Goal: Find specific page/section: Find specific page/section

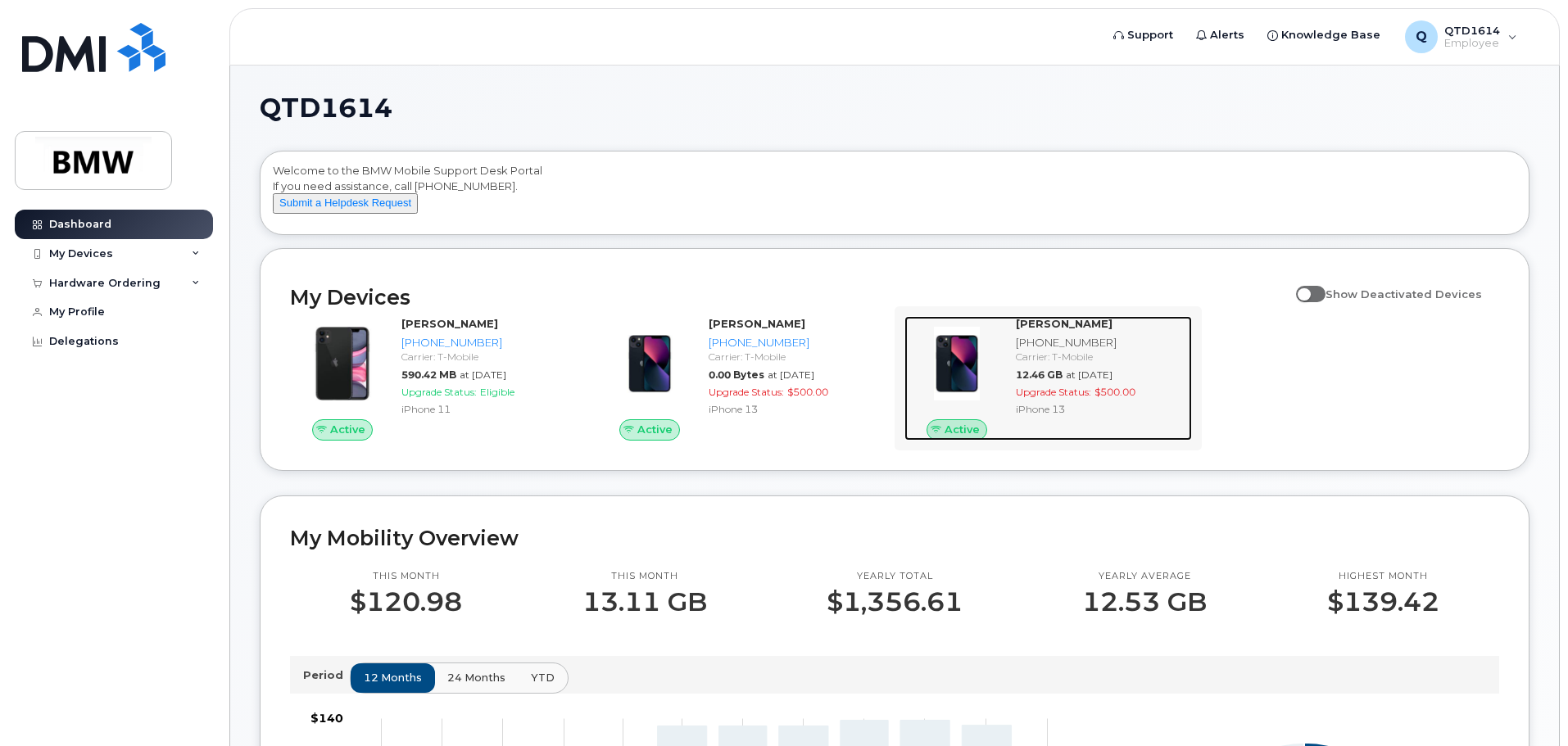
click at [1045, 351] on div "[PHONE_NUMBER]" at bounding box center [1101, 342] width 169 height 16
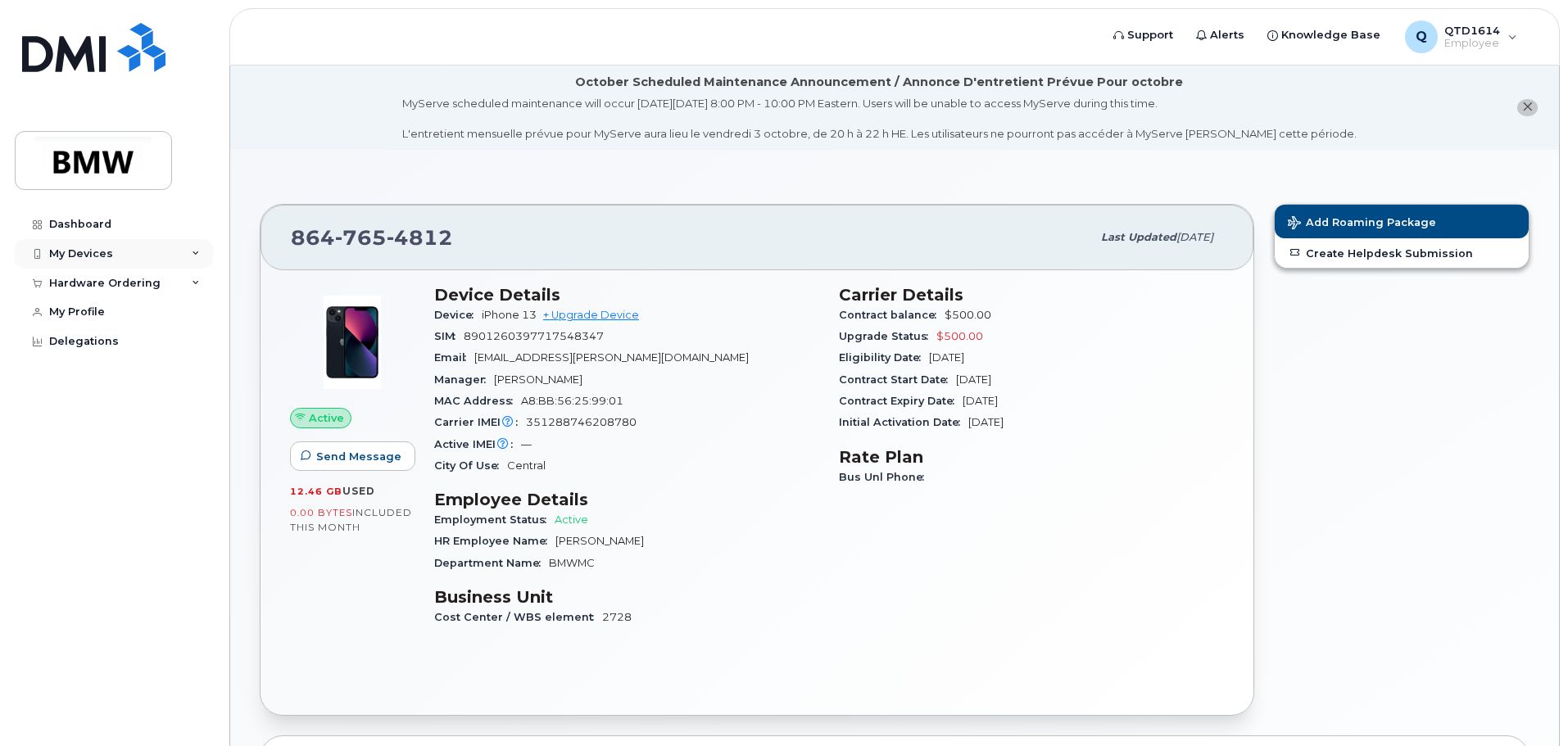
click at [156, 253] on div "My Devices" at bounding box center [114, 254] width 199 height 29
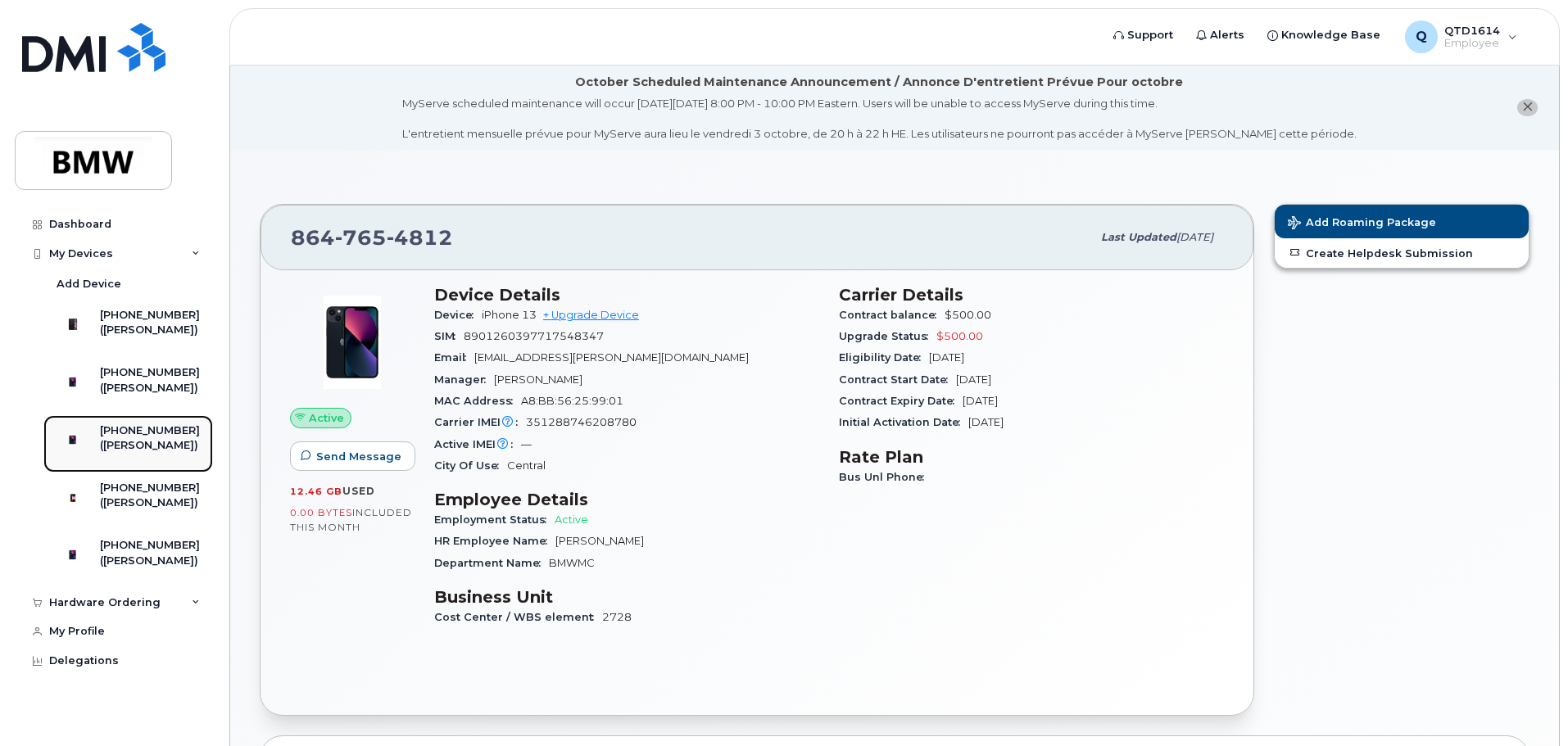
click at [140, 438] on div "[PHONE_NUMBER]" at bounding box center [149, 431] width 100 height 15
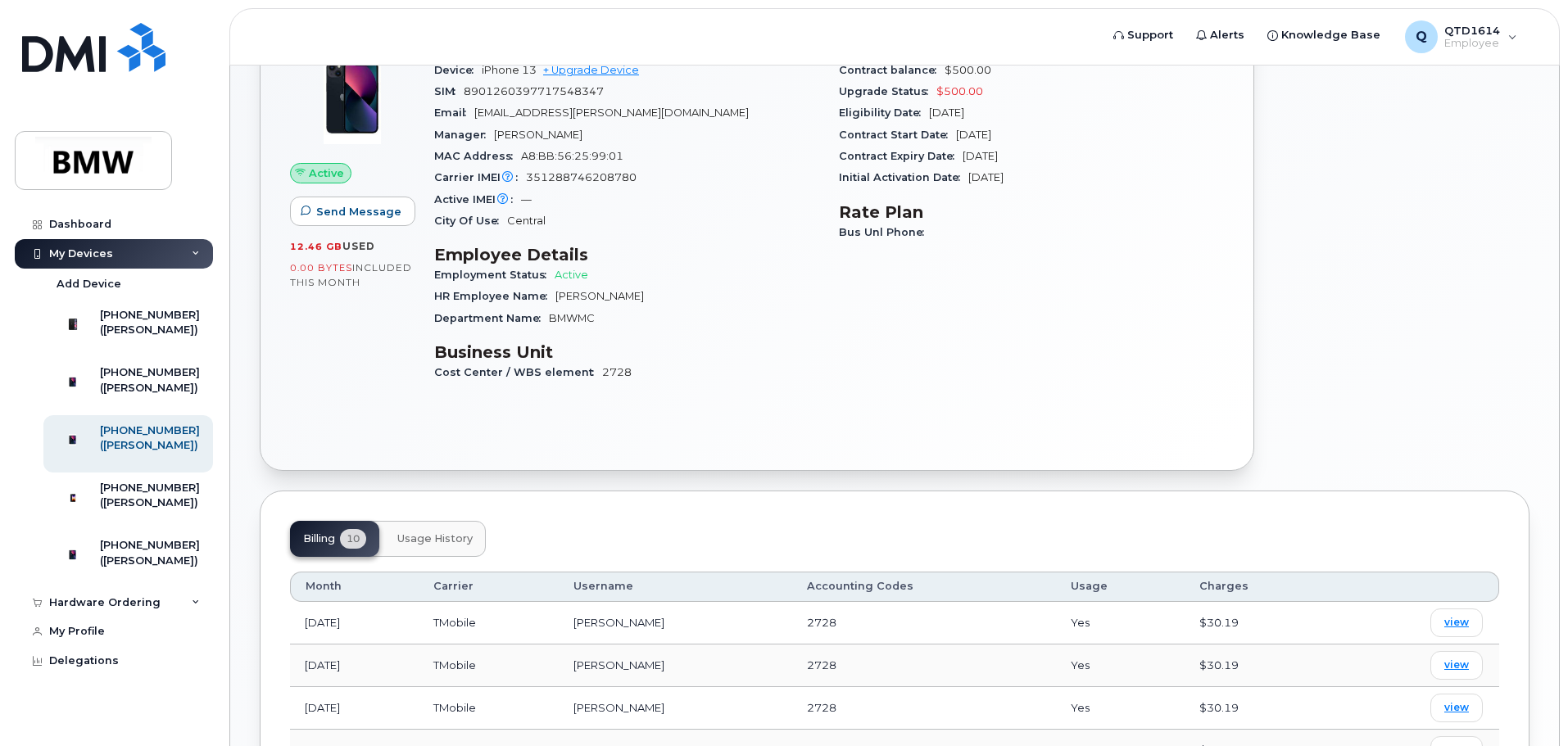
scroll to position [245, 0]
click at [443, 538] on span "Usage History" at bounding box center [435, 538] width 75 height 13
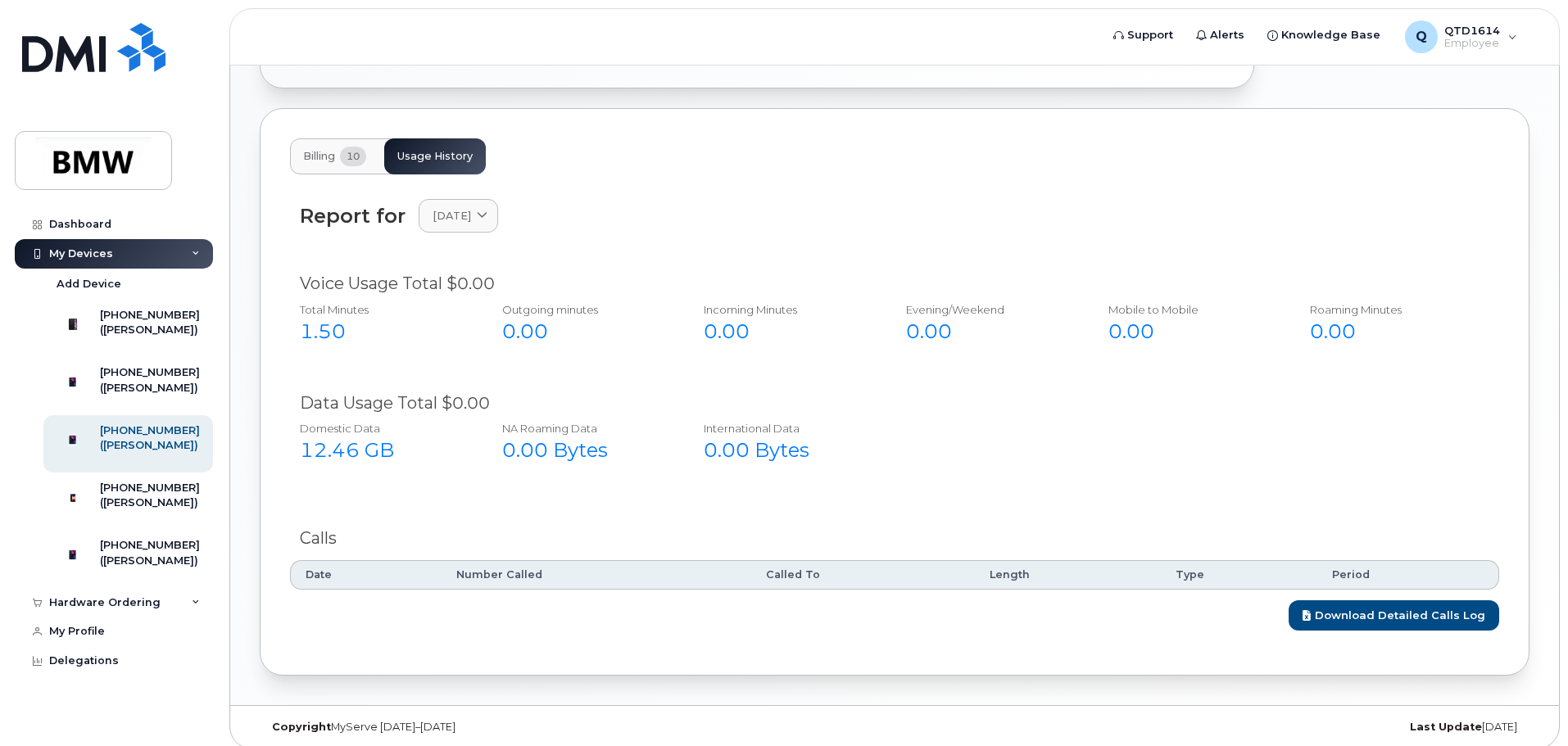
scroll to position [639, 0]
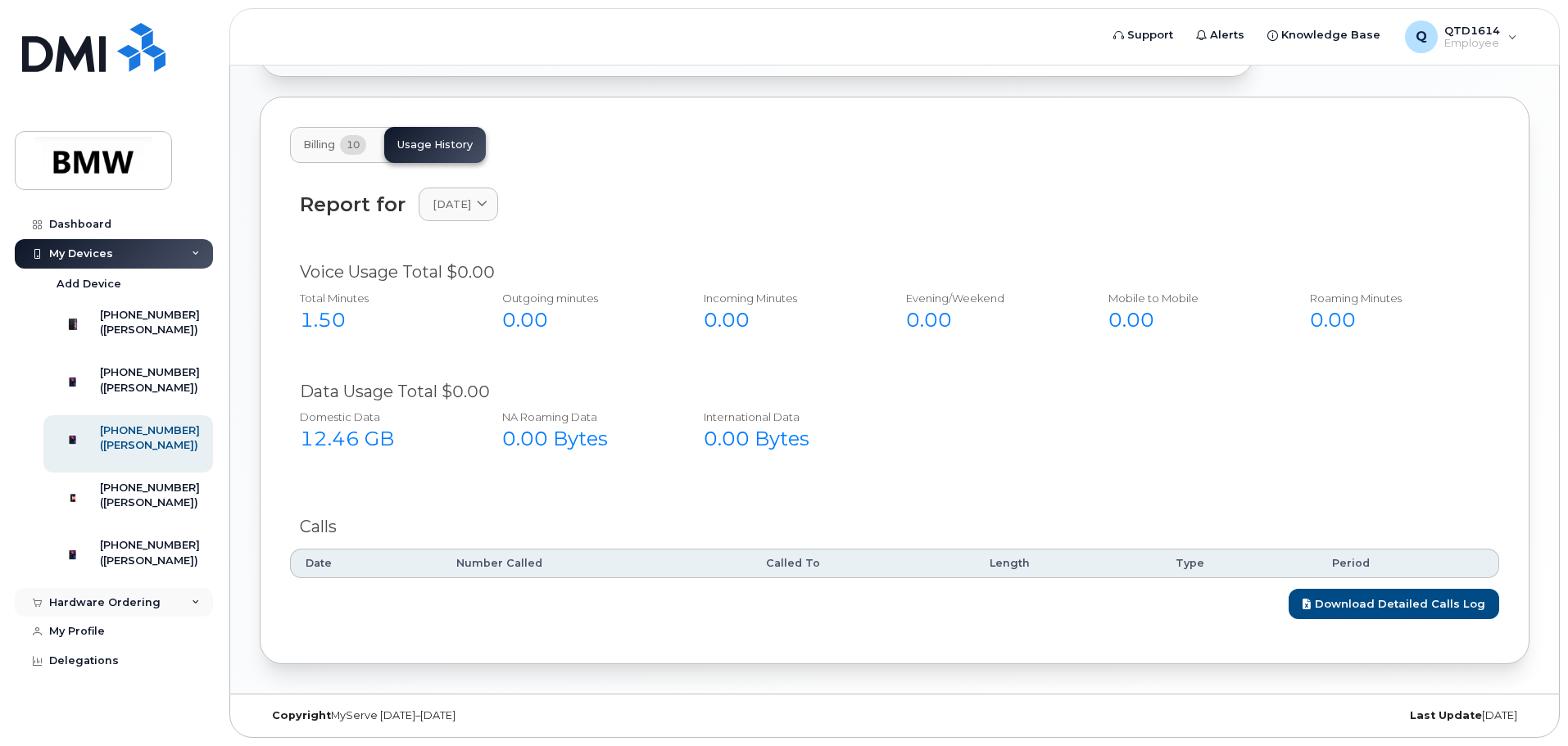
click at [141, 610] on div "Hardware Ordering" at bounding box center [105, 603] width 111 height 13
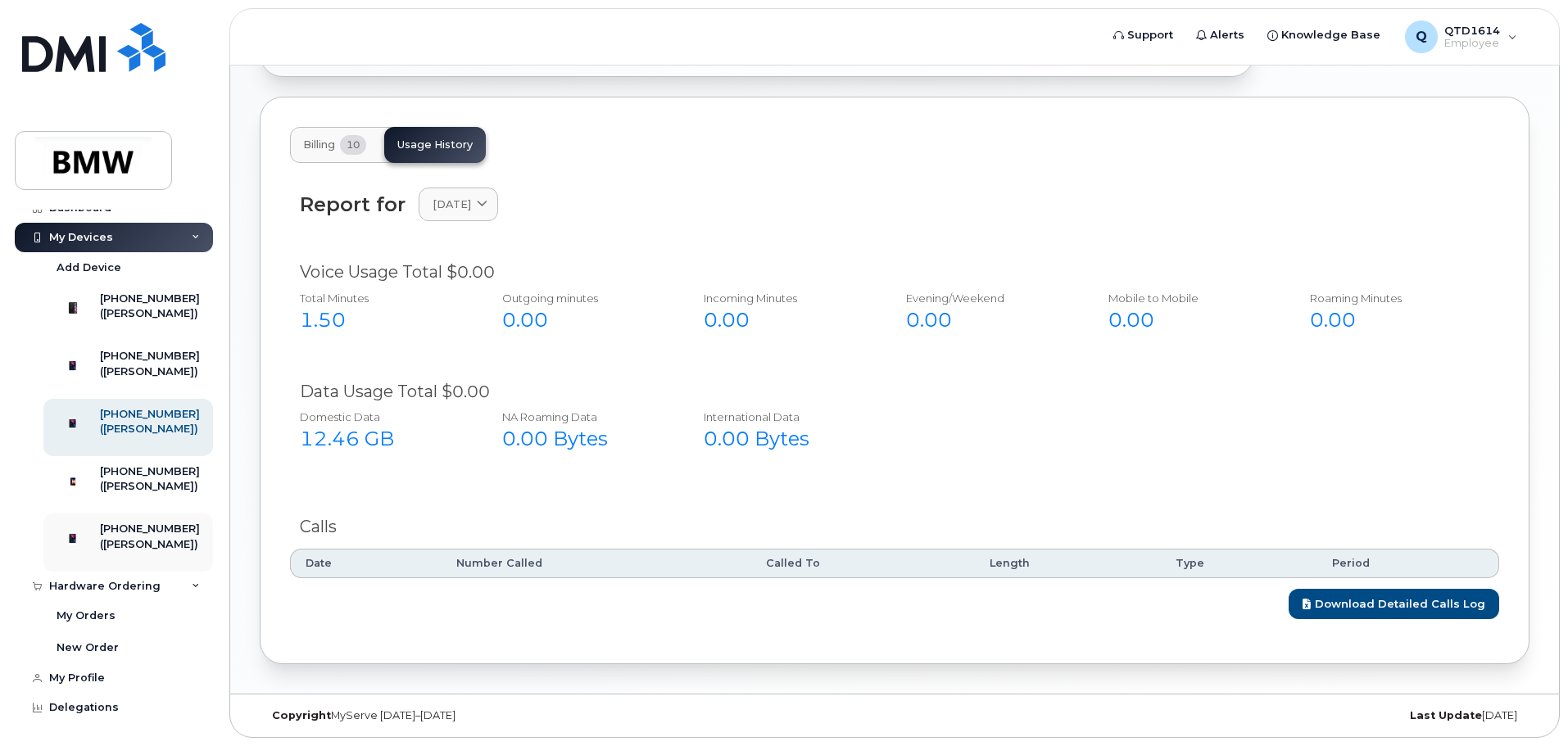
scroll to position [95, 0]
click at [94, 675] on div "My Profile" at bounding box center [77, 678] width 56 height 13
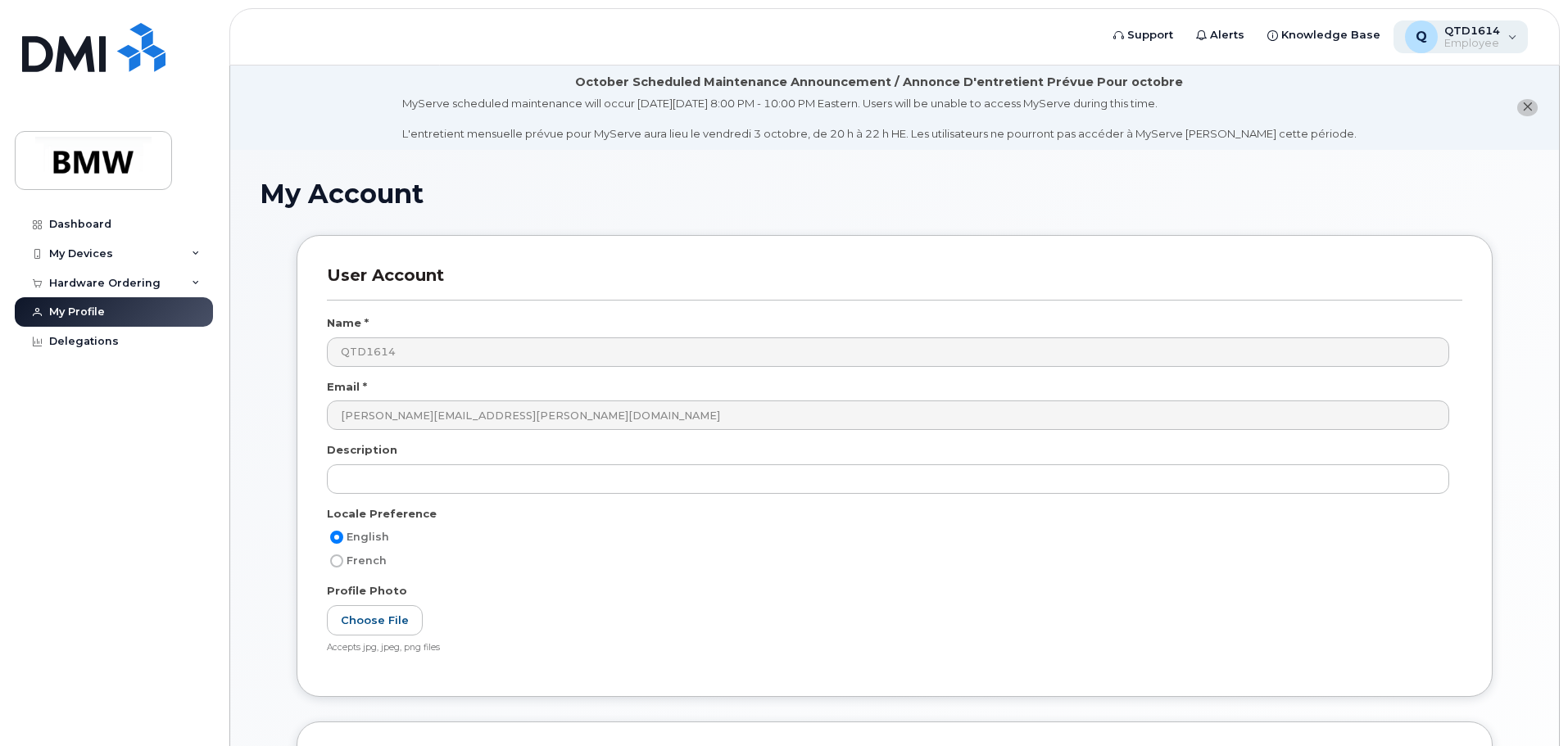
click at [1442, 36] on div "QTD1614 Employee" at bounding box center [1469, 36] width 62 height 26
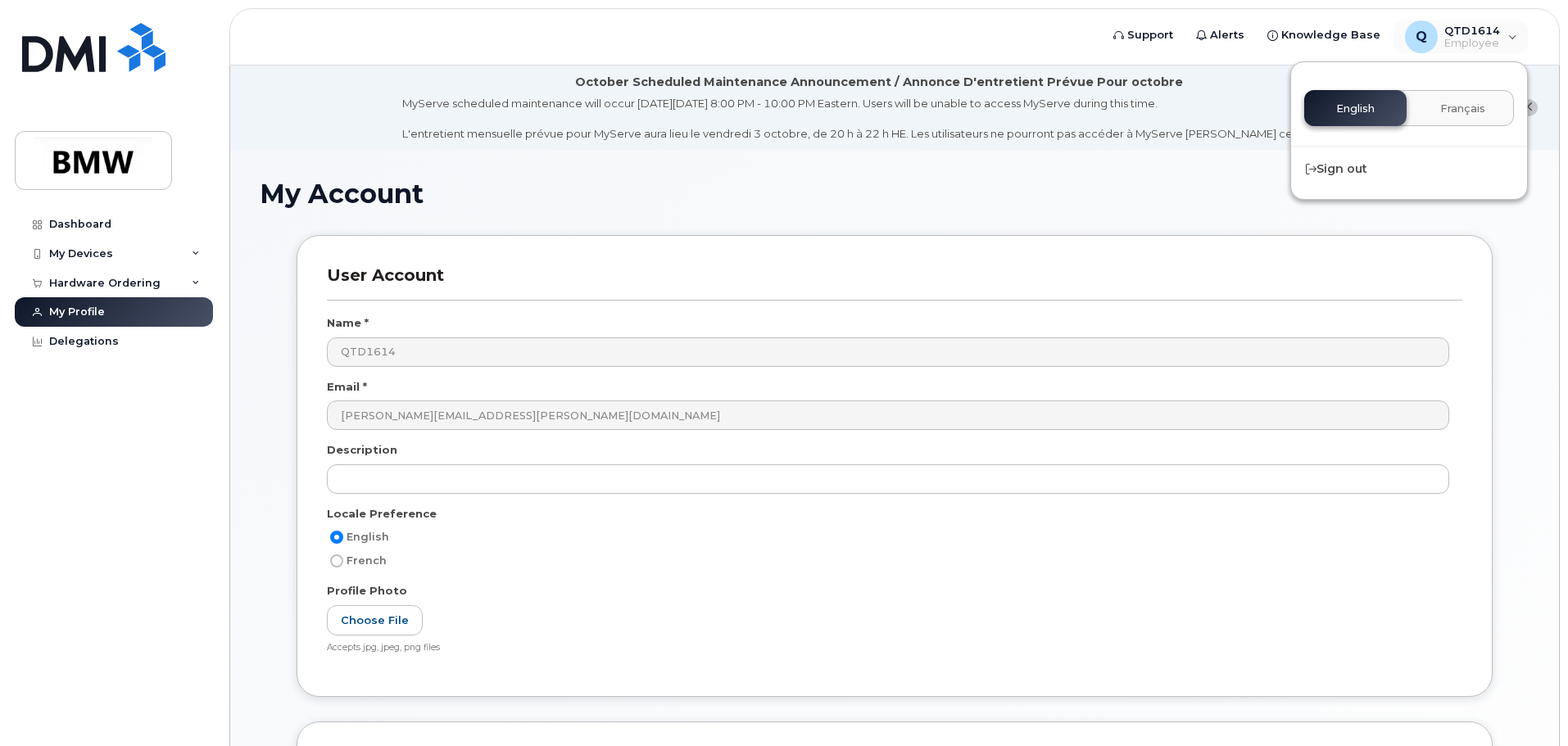
click at [1107, 139] on div "MyServe scheduled maintenance will occur on Friday October 3rd, 8:00 PM - 10:00…" at bounding box center [879, 118] width 955 height 46
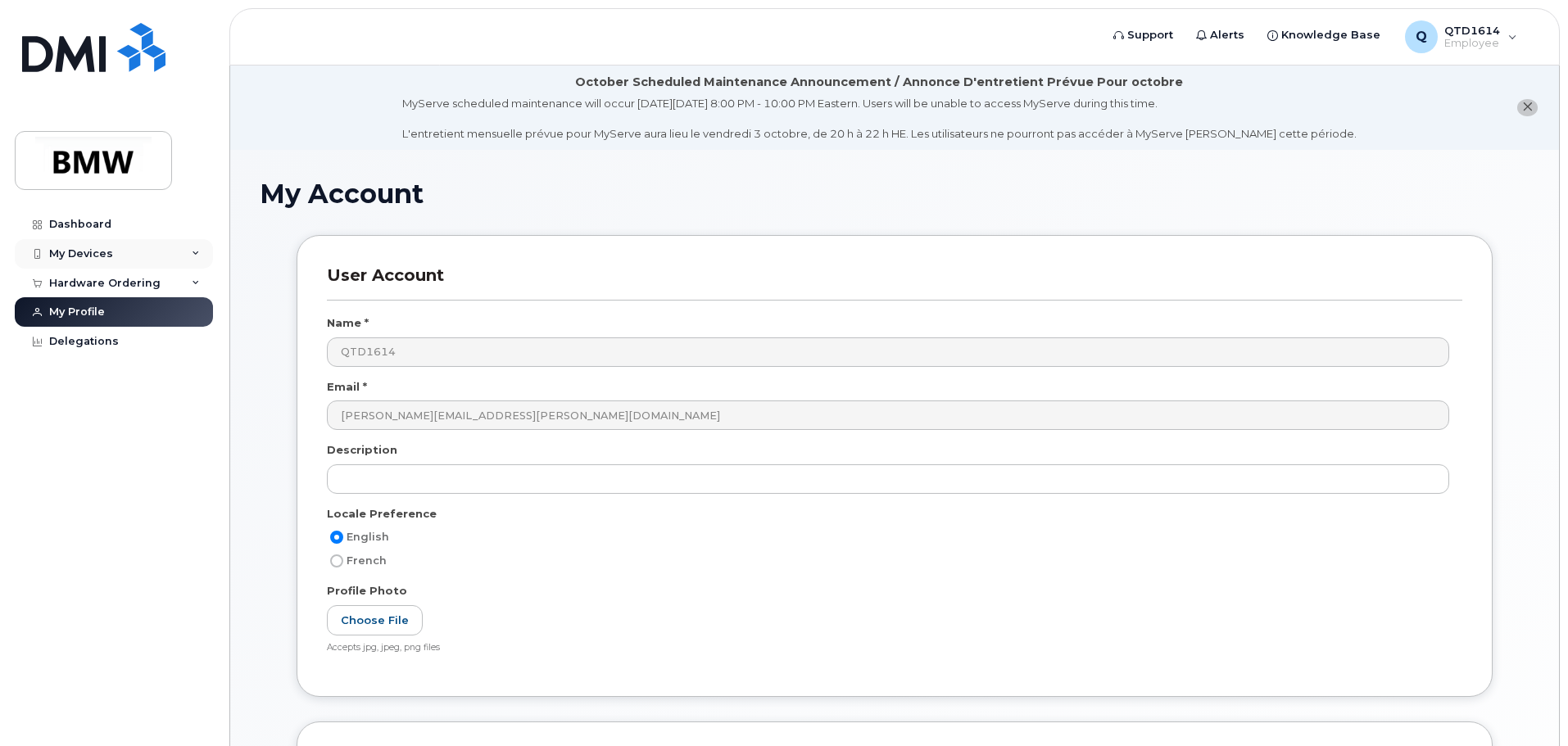
click at [80, 248] on div "My Devices" at bounding box center [81, 254] width 64 height 13
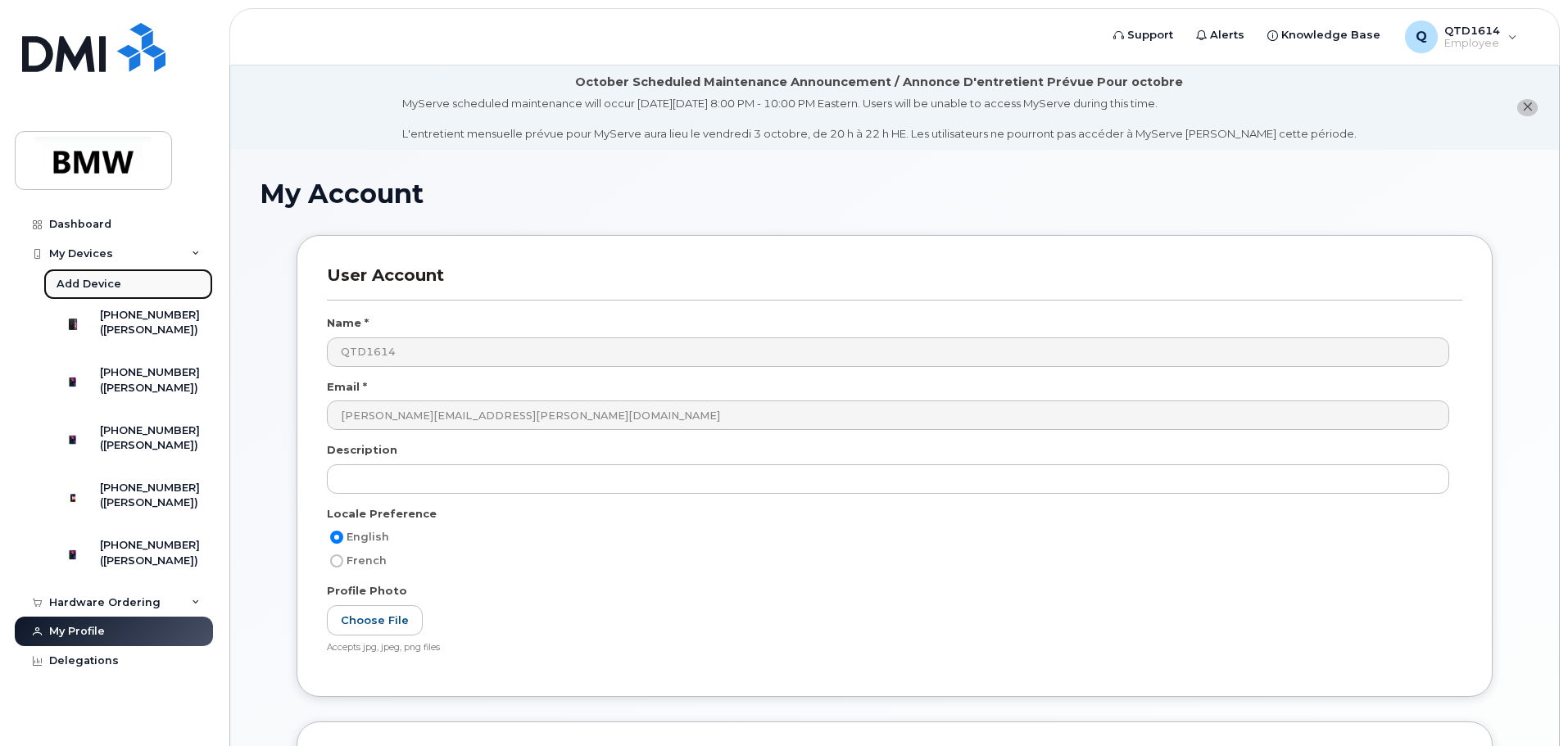
click at [91, 284] on div "Add Device" at bounding box center [88, 285] width 64 height 15
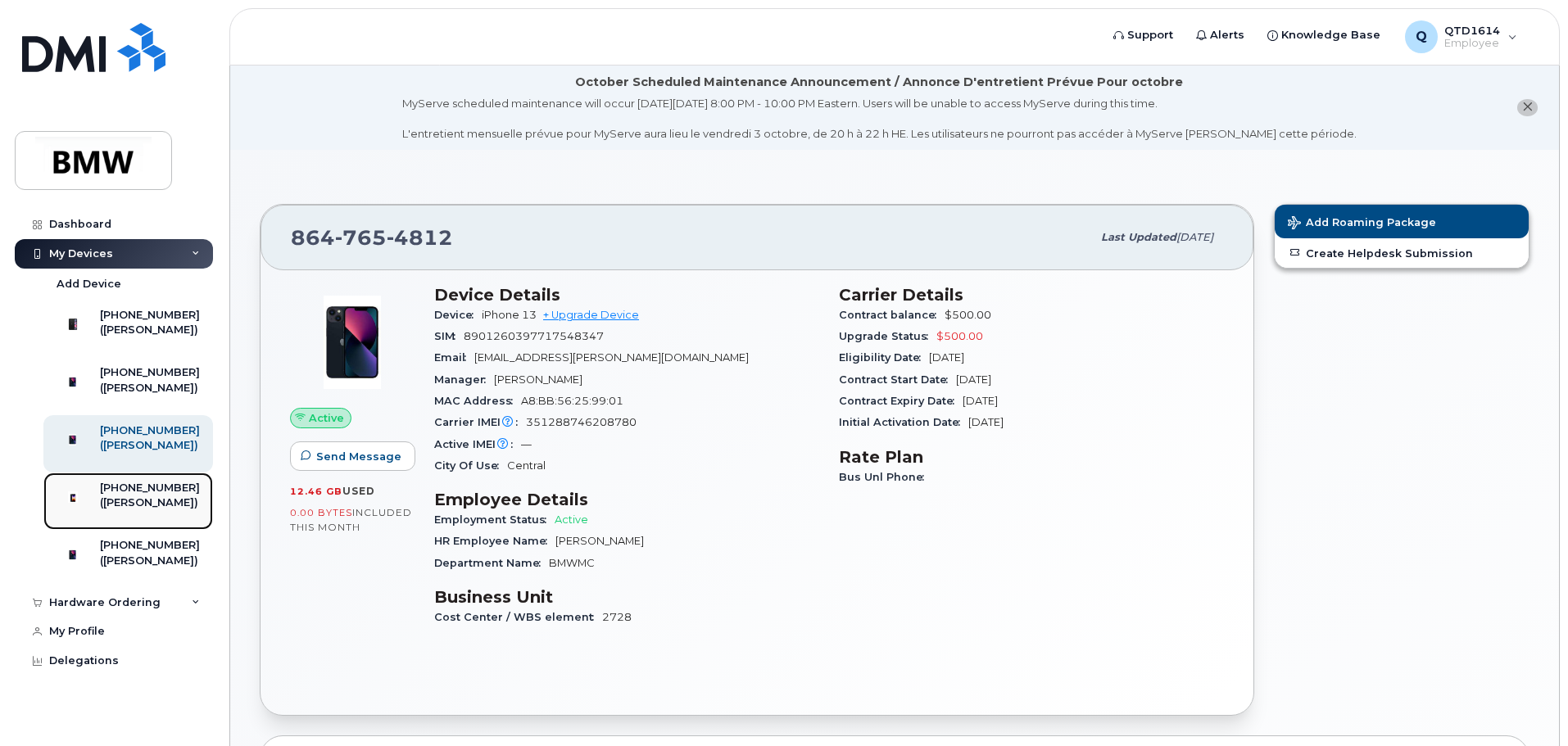
click at [121, 496] on div "[PHONE_NUMBER]" at bounding box center [149, 488] width 100 height 15
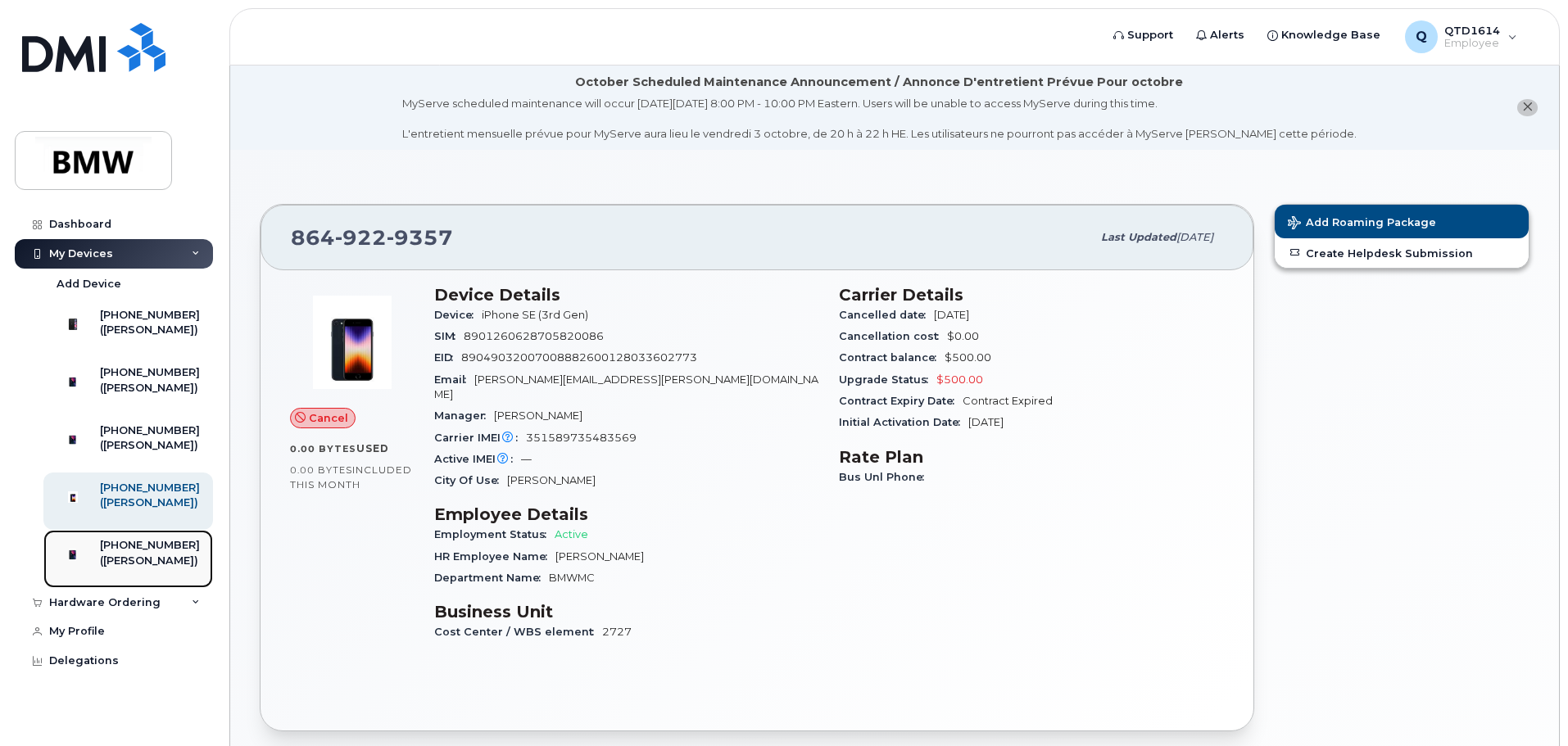
click at [146, 553] on div "[PHONE_NUMBER]" at bounding box center [149, 546] width 100 height 15
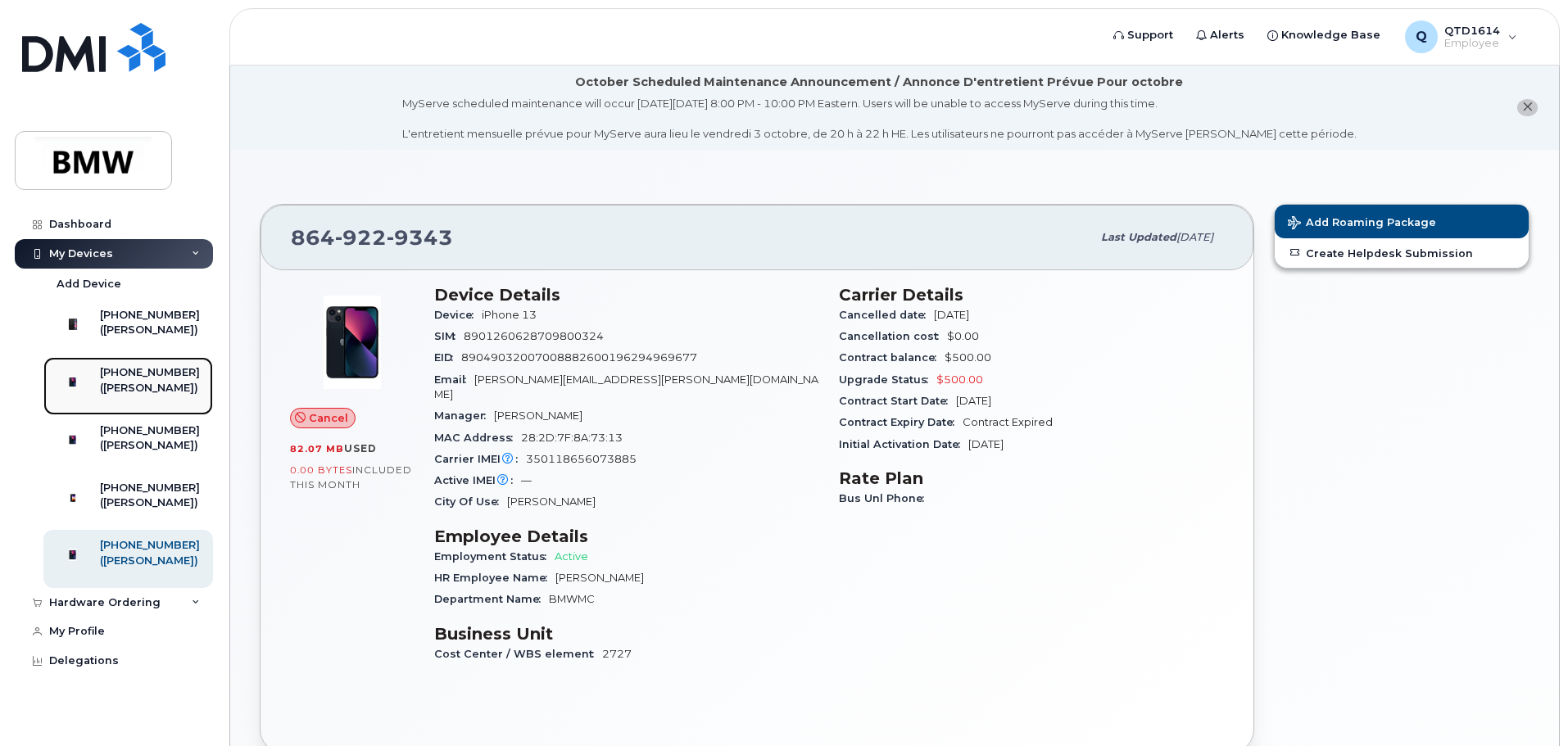
drag, startPoint x: 128, startPoint y: 396, endPoint x: 144, endPoint y: 410, distance: 21.3
click at [128, 380] on div "[PHONE_NUMBER]" at bounding box center [149, 373] width 100 height 15
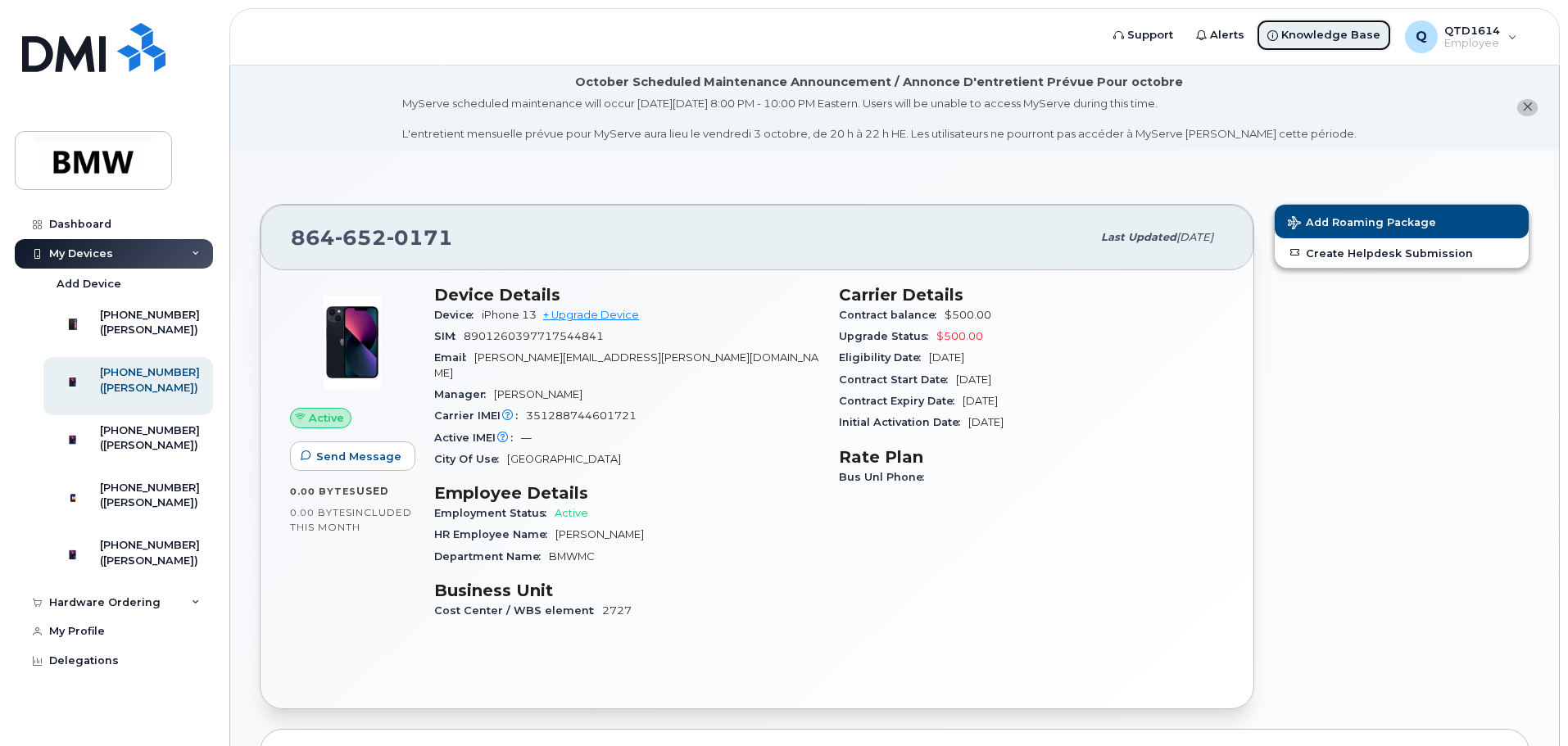
click at [1323, 31] on span "Knowledge Base" at bounding box center [1331, 35] width 99 height 17
click at [1500, 31] on div "Q QTD1614 Employee" at bounding box center [1461, 36] width 135 height 33
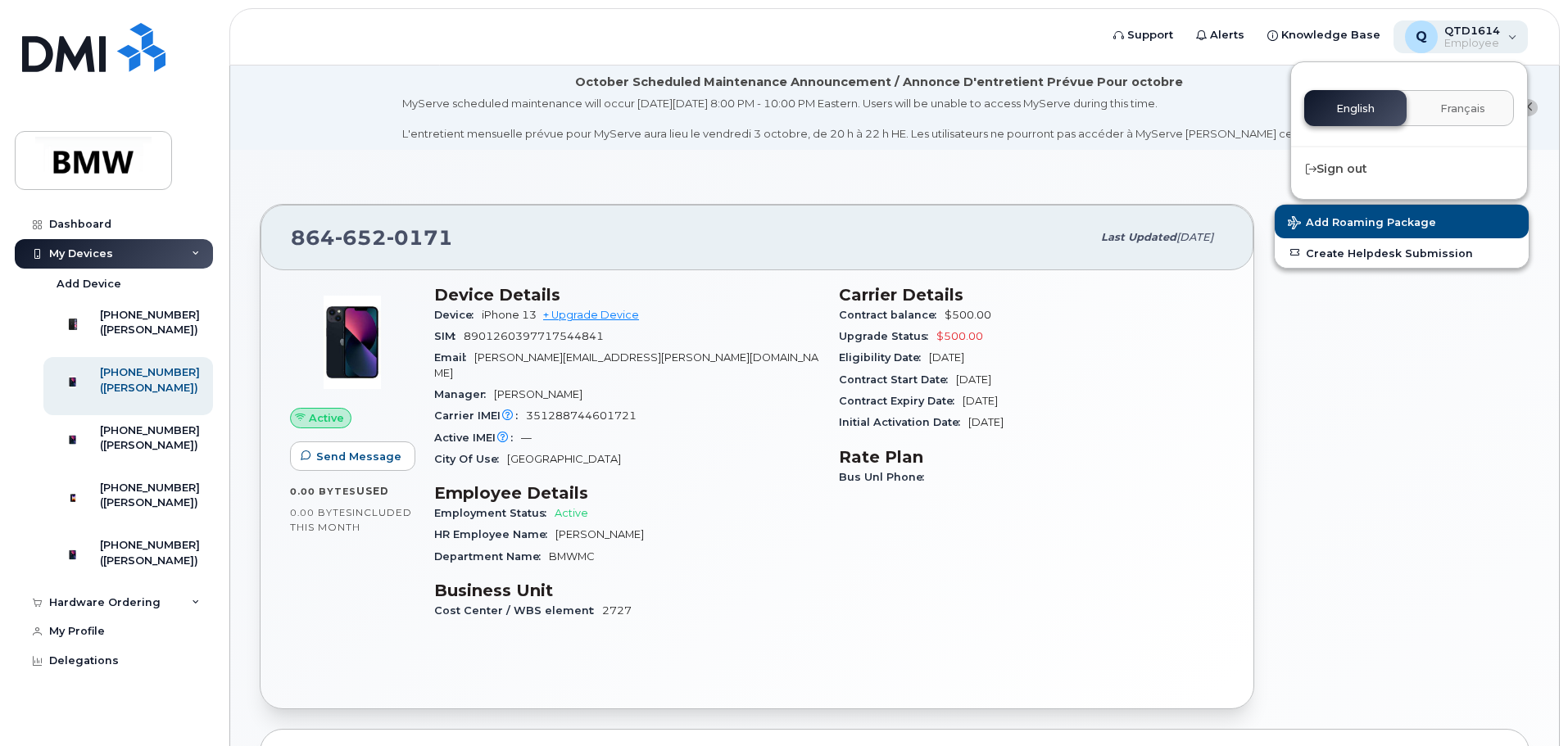
click at [1500, 31] on div "Q QTD1614 Employee" at bounding box center [1461, 36] width 135 height 33
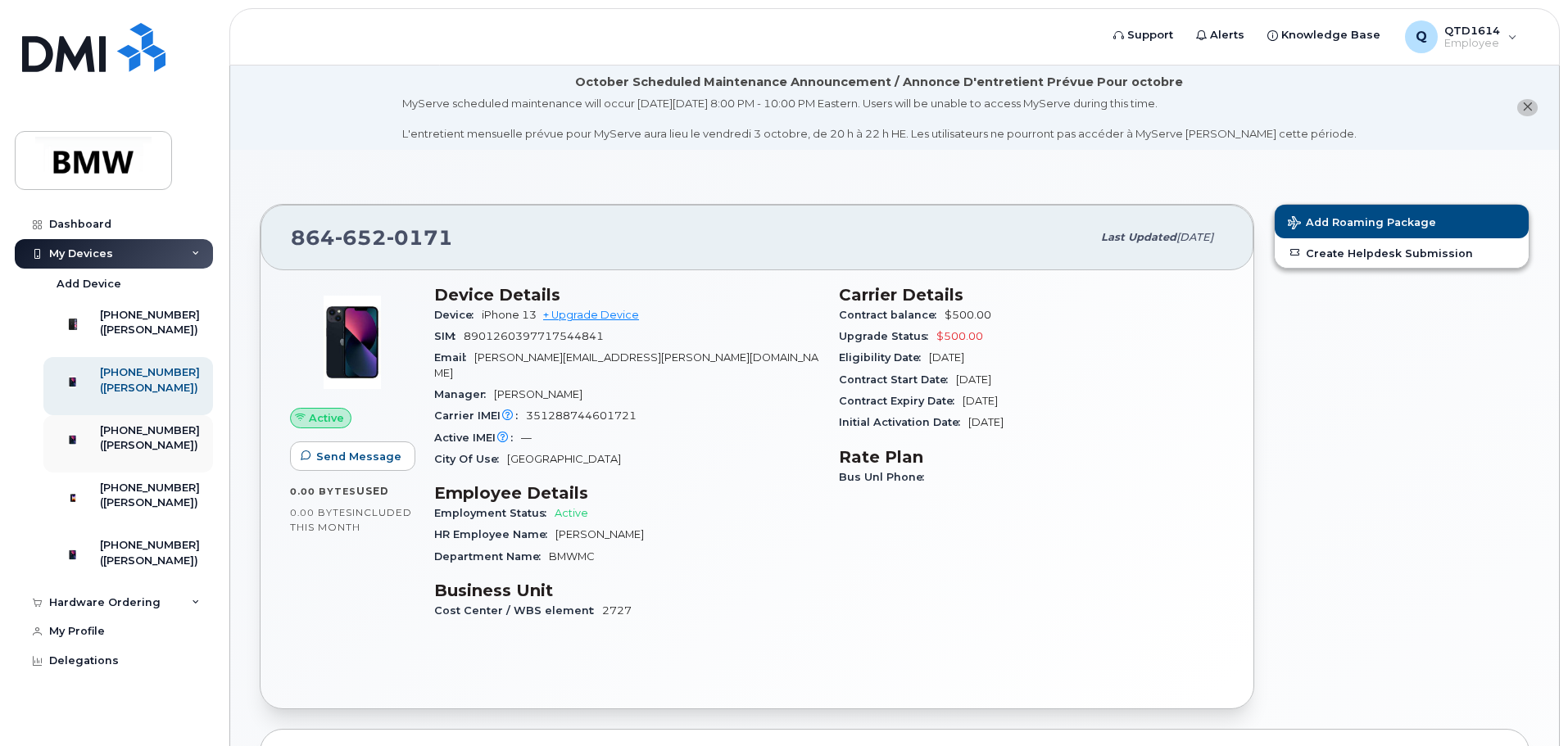
scroll to position [33, 0]
click at [124, 610] on div "Hardware Ordering" at bounding box center [105, 603] width 111 height 13
drag, startPoint x: 290, startPoint y: 44, endPoint x: 266, endPoint y: 8, distance: 43.3
click at [290, 44] on header "Support Alerts Knowledge Base Q QTD1614 Employee English Français Sign out" at bounding box center [895, 37] width 1331 height 57
